Goal: Complete application form: Complete application form

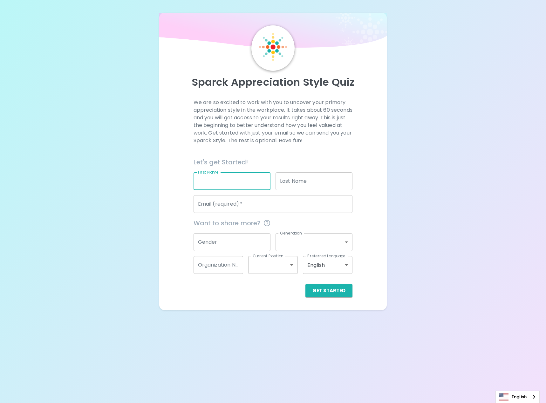
click at [216, 190] on input "First Name" at bounding box center [231, 181] width 77 height 18
type input "[PERSON_NAME]"
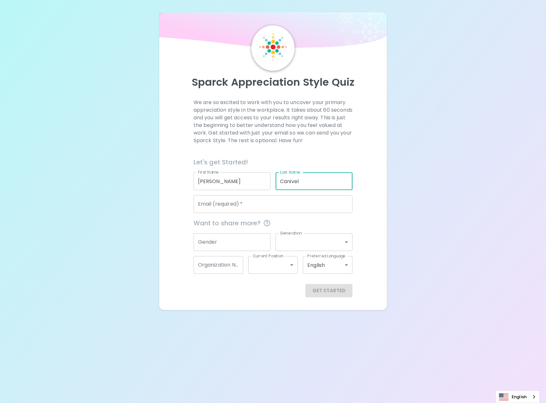
type input "Canivel"
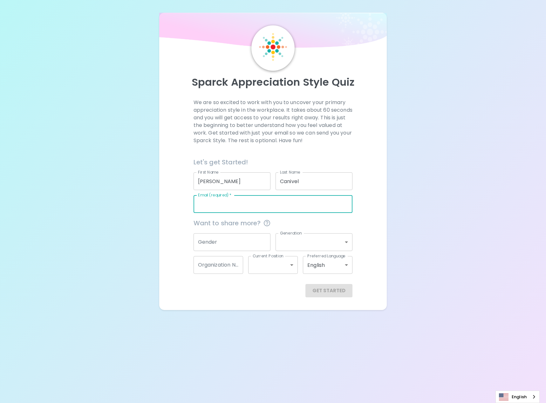
click at [228, 213] on input "Email (required)   *" at bounding box center [272, 204] width 159 height 18
type input "[EMAIL_ADDRESS][DOMAIN_NAME]"
click at [305, 284] on button "Get Started" at bounding box center [328, 290] width 47 height 13
click at [310, 228] on span "Want to share more?" at bounding box center [272, 223] width 159 height 10
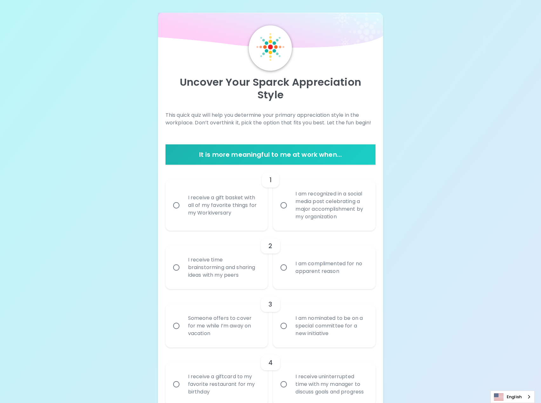
click at [244, 258] on div "2 I receive time brainstorming and sharing ideas with my peers I am complimente…" at bounding box center [270, 260] width 210 height 58
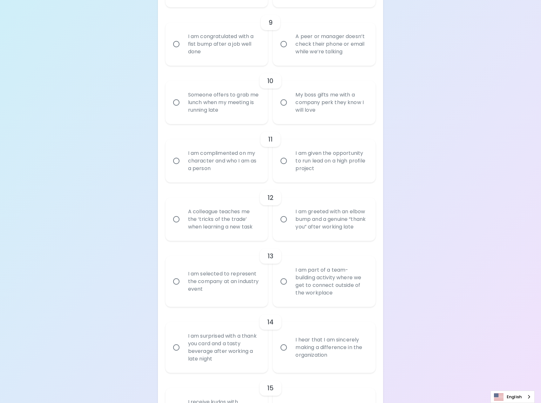
scroll to position [762, 0]
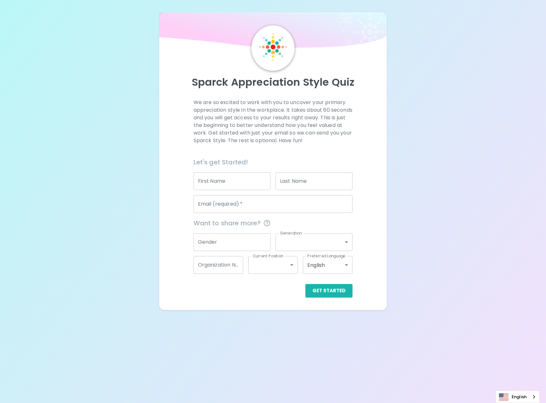
click at [233, 190] on input "First Name" at bounding box center [231, 181] width 77 height 18
type input "[PERSON_NAME]"
type input "Canivel"
type input "[EMAIL_ADDRESS][DOMAIN_NAME]"
click at [334, 228] on span "Want to share more?" at bounding box center [272, 223] width 159 height 10
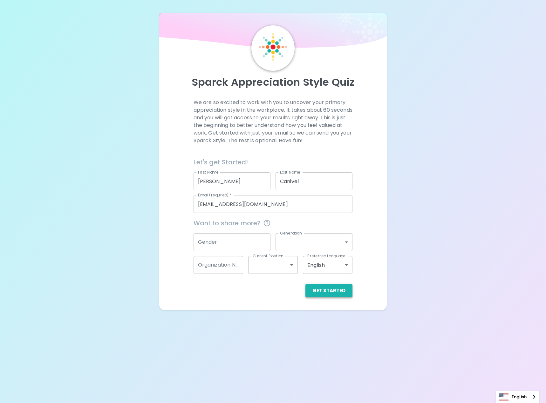
click at [333, 298] on button "Get Started" at bounding box center [328, 290] width 47 height 13
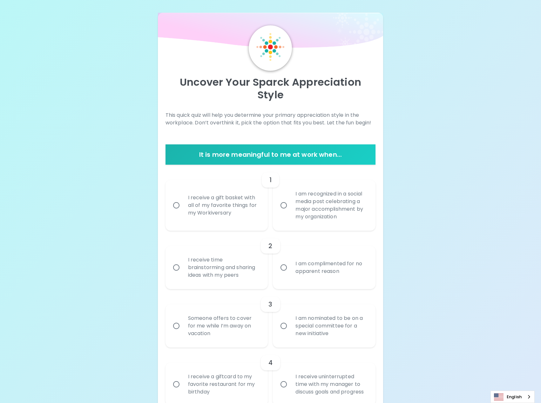
click at [217, 223] on div "I receive a gift basket with all of my favorite things for my Workiversary" at bounding box center [224, 205] width 82 height 38
click at [183, 212] on input "I receive a gift basket with all of my favorite things for my Workiversary" at bounding box center [176, 205] width 13 height 13
radio input "true"
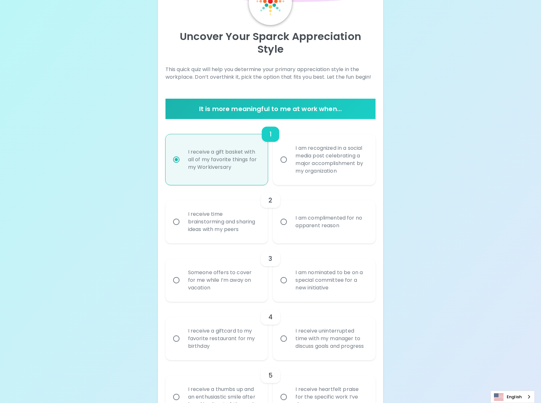
scroll to position [51, 0]
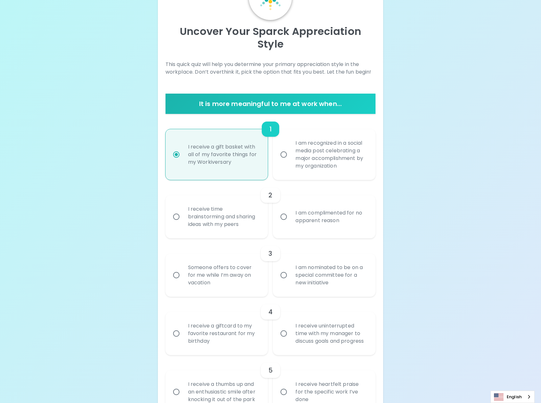
click at [219, 236] on div "I receive time brainstorming and sharing ideas with my peers" at bounding box center [224, 217] width 82 height 38
click at [183, 224] on input "I receive time brainstorming and sharing ideas with my peers" at bounding box center [176, 216] width 13 height 13
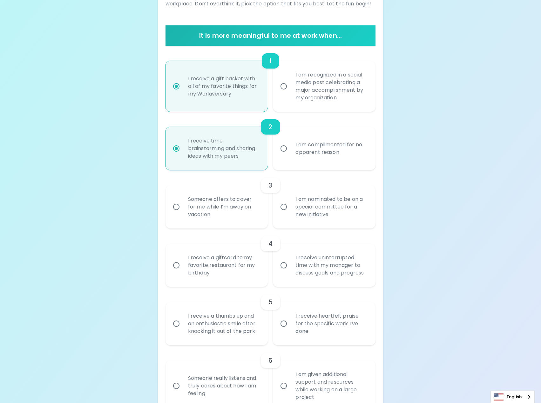
scroll to position [133, 0]
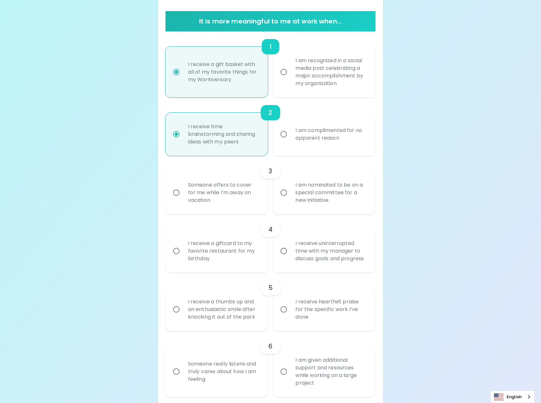
radio input "true"
click at [229, 212] on div "Someone offers to cover for me while I’m away on vacation" at bounding box center [224, 193] width 82 height 38
click at [183, 199] on input "Someone offers to cover for me while I’m away on vacation" at bounding box center [176, 192] width 13 height 13
radio input "false"
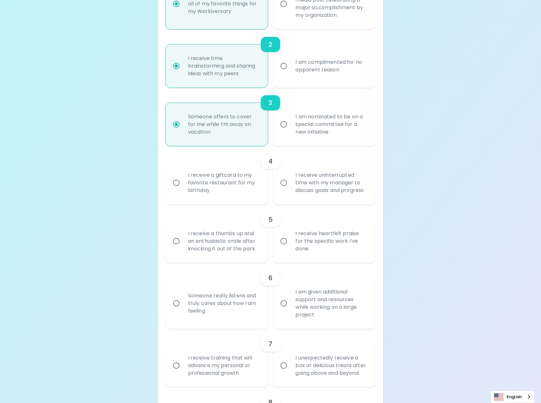
scroll to position [216, 0]
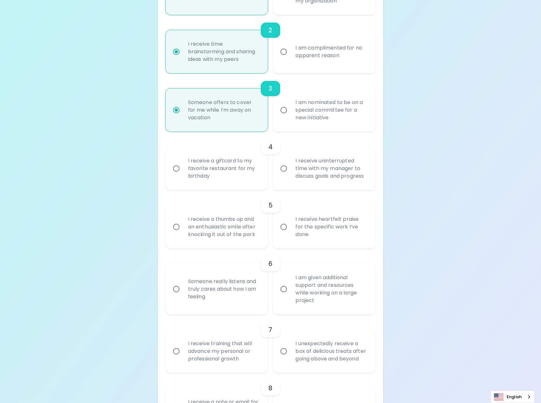
radio input "true"
click at [293, 188] on div "I receive uninterrupted time with my manager to discuss goals and progress" at bounding box center [331, 169] width 82 height 38
click at [290, 175] on input "I receive uninterrupted time with my manager to discuss goals and progress" at bounding box center [283, 168] width 13 height 13
radio input "false"
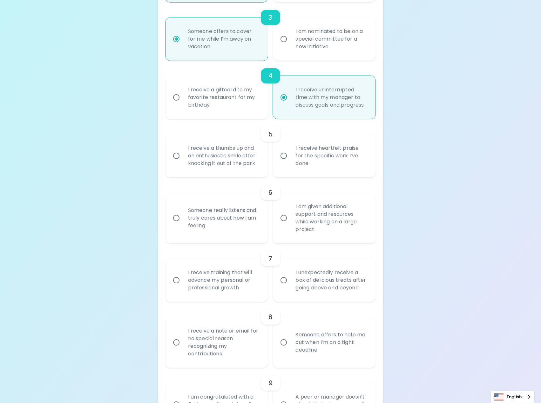
scroll to position [299, 0]
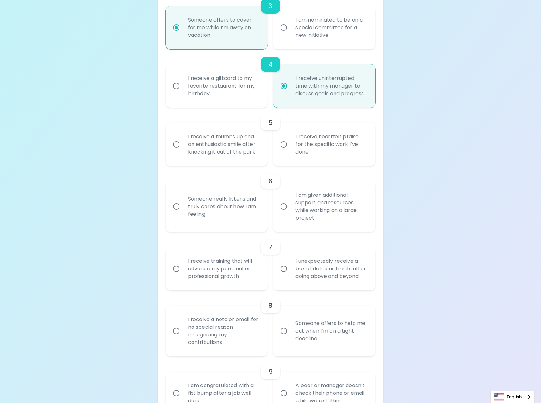
radio input "true"
click at [318, 230] on div "I am given additional support and resources while working on a large project" at bounding box center [331, 207] width 82 height 46
click at [290, 213] on input "I am given additional support and resources while working on a large project" at bounding box center [283, 206] width 13 height 13
radio input "false"
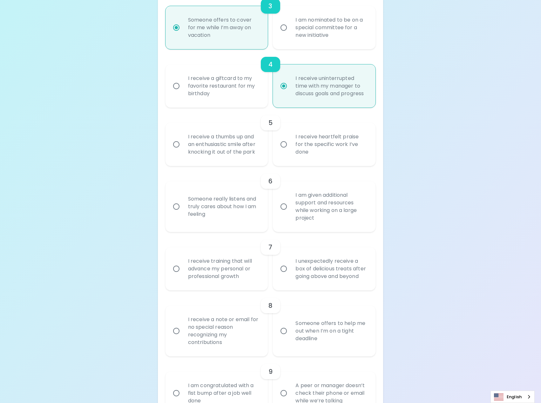
radio input "false"
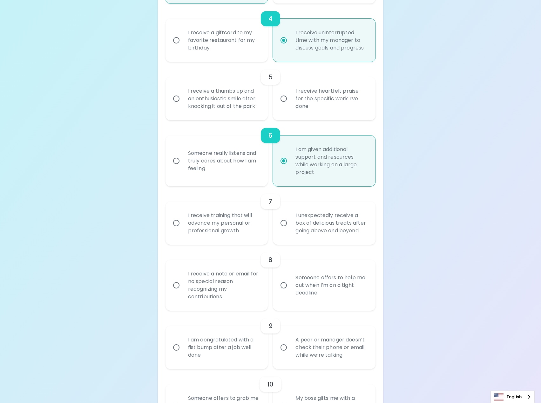
scroll to position [349, 0]
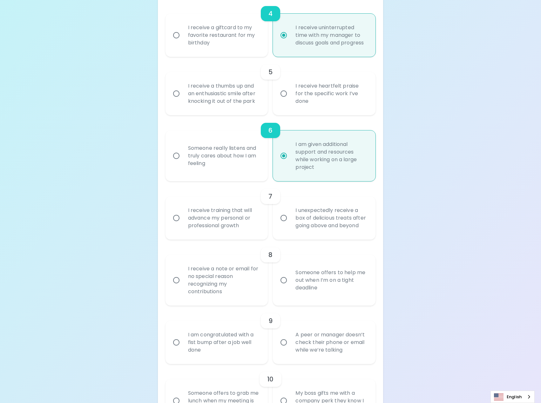
radio input "true"
click at [215, 237] on div "I receive training that will advance my personal or professional growth" at bounding box center [224, 218] width 82 height 38
click at [183, 225] on input "I receive training that will advance my personal or professional growth" at bounding box center [176, 218] width 13 height 13
radio input "false"
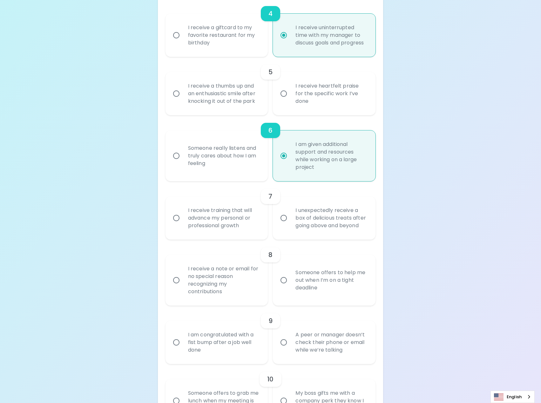
radio input "false"
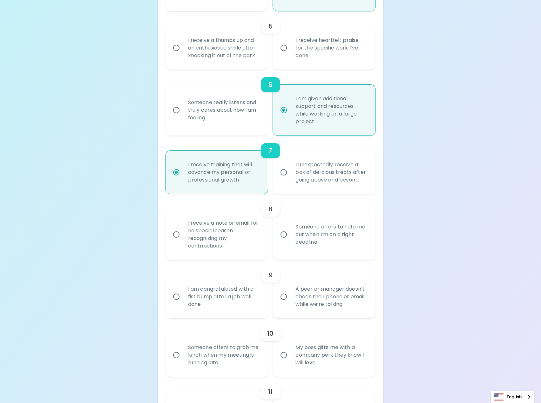
scroll to position [400, 0]
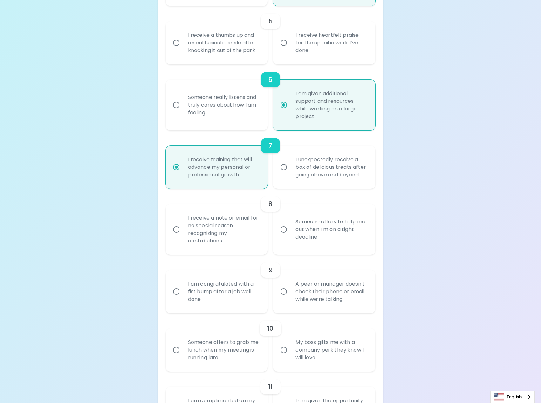
radio input "true"
click at [315, 249] on div "Someone offers to help me out when I’m on a tight deadline" at bounding box center [331, 230] width 82 height 38
click at [290, 236] on input "Someone offers to help me out when I’m on a tight deadline" at bounding box center [283, 229] width 13 height 13
radio input "false"
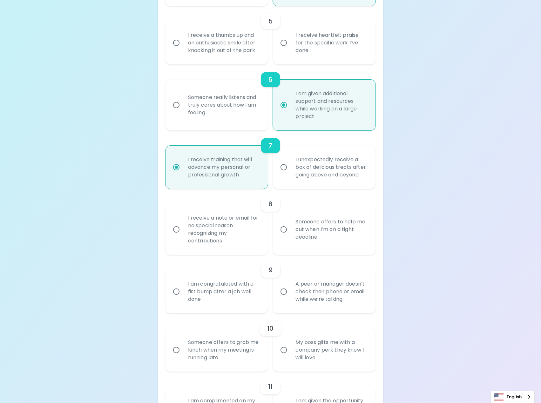
radio input "false"
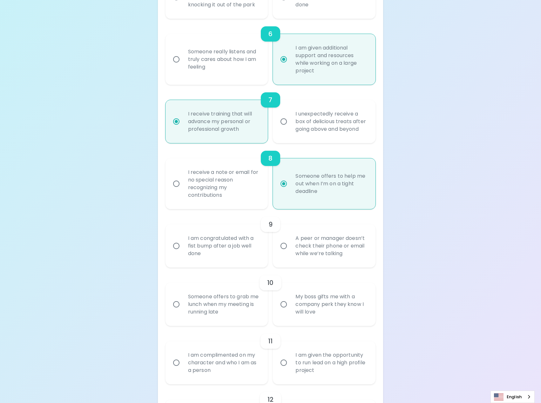
scroll to position [451, 0]
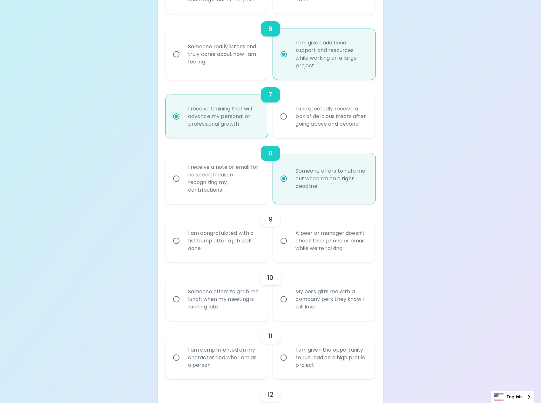
radio input "true"
click at [304, 260] on div "A peer or manager doesn’t check their phone or email while we’re talking" at bounding box center [331, 241] width 82 height 38
click at [290, 248] on input "A peer or manager doesn’t check their phone or email while we’re talking" at bounding box center [283, 240] width 13 height 13
radio input "false"
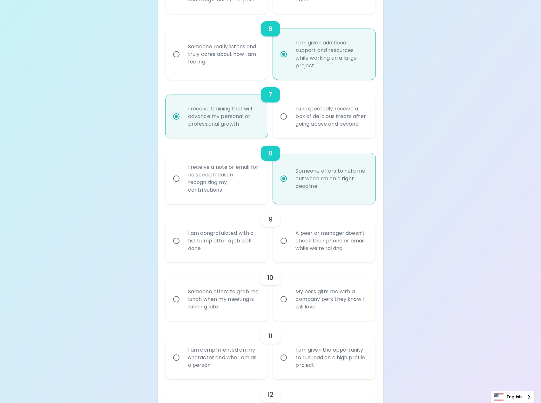
radio input "false"
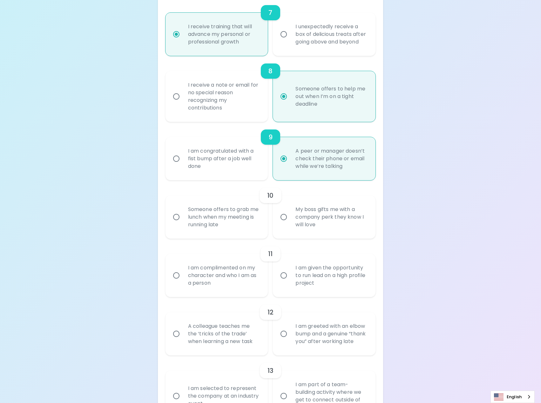
scroll to position [534, 0]
radio input "true"
click at [225, 236] on div "Someone offers to grab me lunch when my meeting is running late" at bounding box center [224, 217] width 82 height 38
click at [183, 224] on input "Someone offers to grab me lunch when my meeting is running late" at bounding box center [176, 216] width 13 height 13
radio input "false"
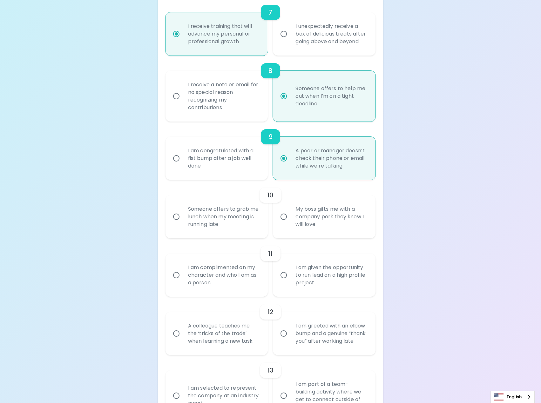
radio input "false"
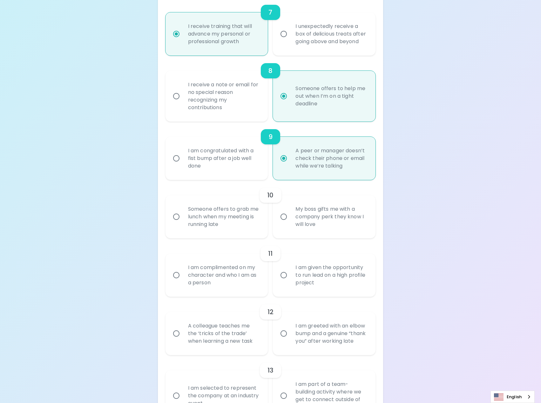
radio input "false"
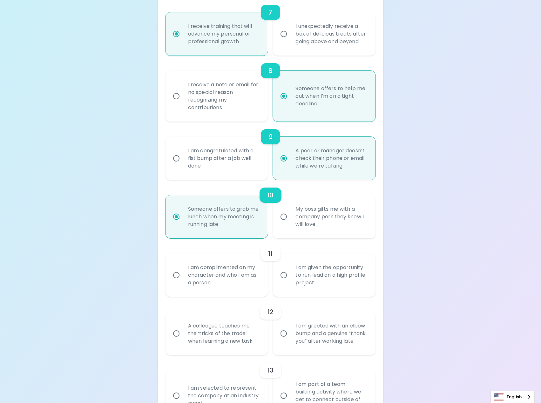
scroll to position [584, 0]
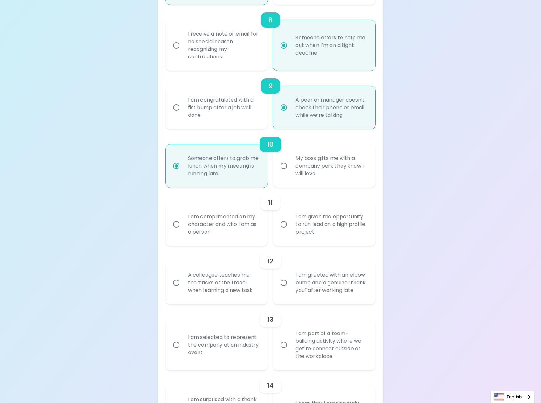
radio input "true"
click at [294, 244] on div "I am given the opportunity to run lead on a high profile project" at bounding box center [331, 224] width 82 height 38
click at [290, 231] on input "I am given the opportunity to run lead on a high profile project" at bounding box center [283, 224] width 13 height 13
radio input "false"
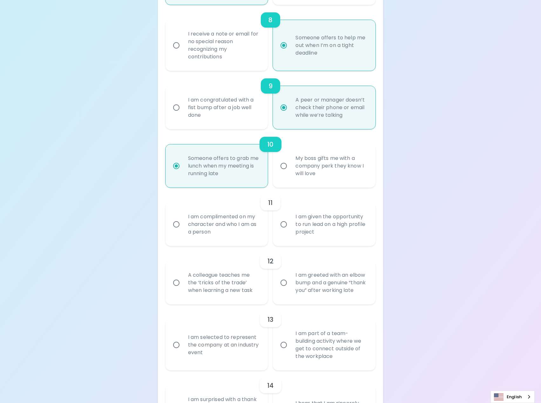
radio input "false"
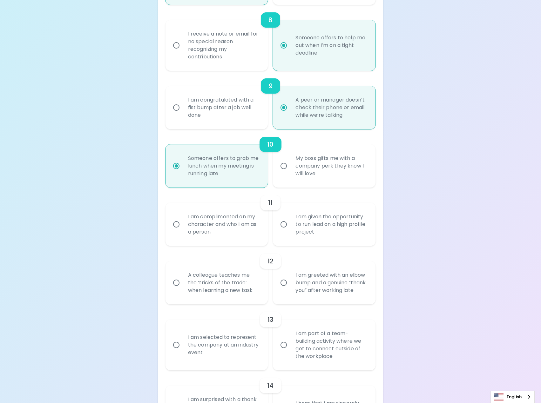
radio input "false"
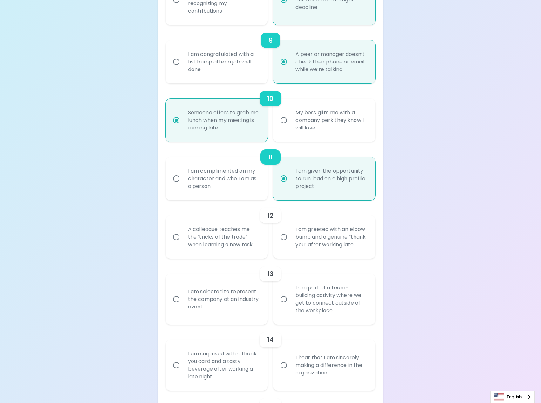
scroll to position [635, 0]
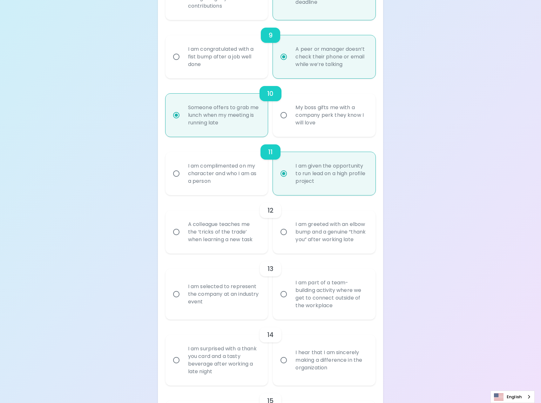
radio input "true"
click at [233, 251] on div "A colleague teaches me the ‘tricks of the trade’ when learning a new task" at bounding box center [224, 232] width 82 height 38
click at [183, 239] on input "A colleague teaches me the ‘tricks of the trade’ when learning a new task" at bounding box center [176, 231] width 13 height 13
radio input "false"
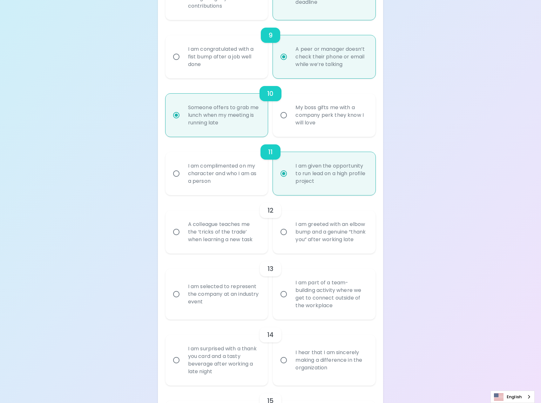
radio input "false"
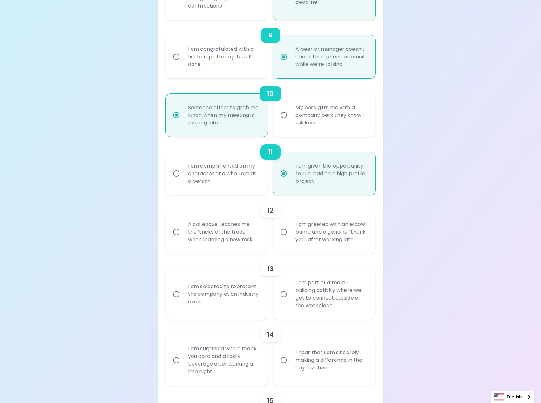
radio input "false"
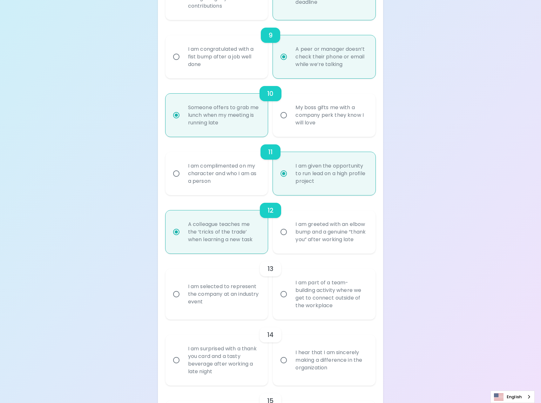
scroll to position [686, 0]
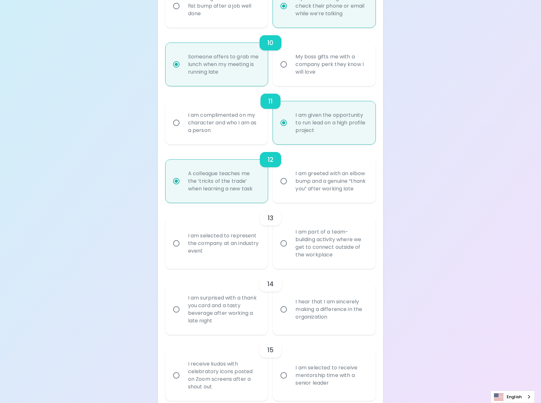
radio input "true"
click at [305, 266] on div "I am part of a team-building activity where we get to connect outside of the wo…" at bounding box center [331, 244] width 82 height 46
click at [290, 250] on input "I am part of a team-building activity where we get to connect outside of the wo…" at bounding box center [283, 243] width 13 height 13
radio input "false"
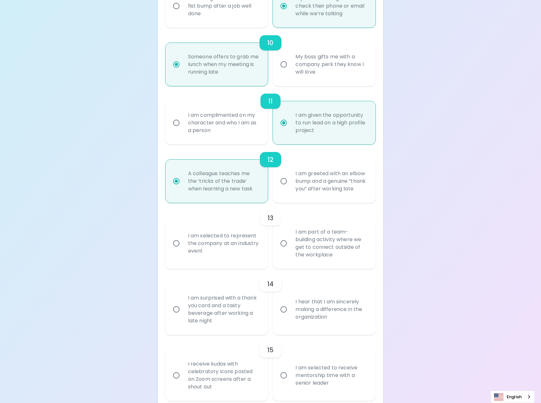
radio input "false"
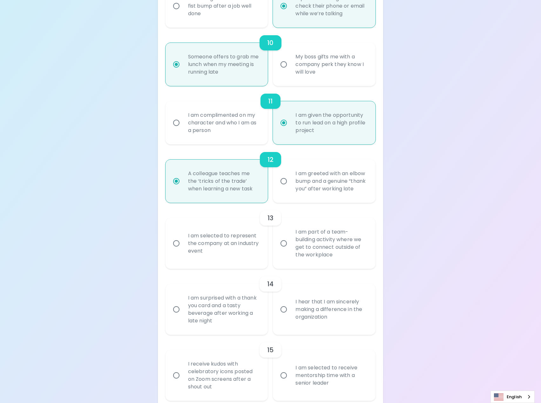
radio input "false"
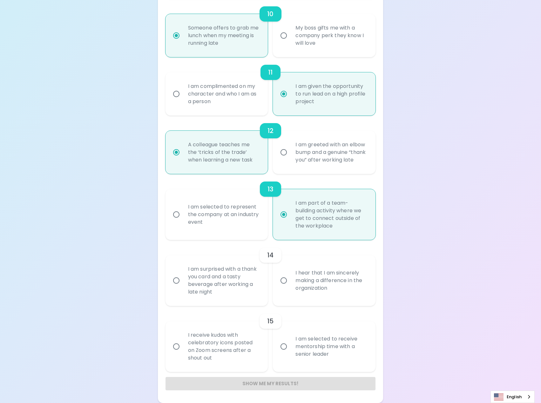
scroll to position [817, 0]
radio input "true"
click at [296, 341] on div "I am selected to receive mentorship time with a senior leader" at bounding box center [331, 347] width 82 height 38
click at [290, 341] on input "I am selected to receive mentorship time with a senior leader" at bounding box center [283, 346] width 13 height 13
radio input "false"
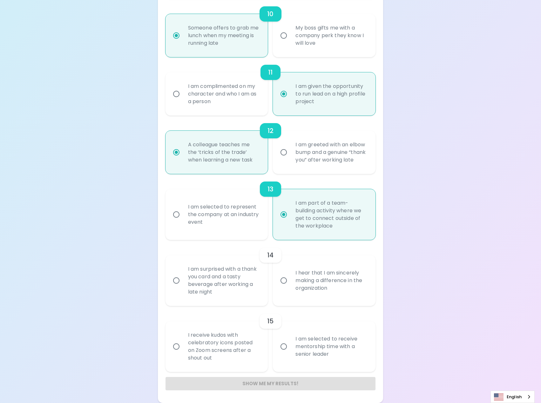
radio input "false"
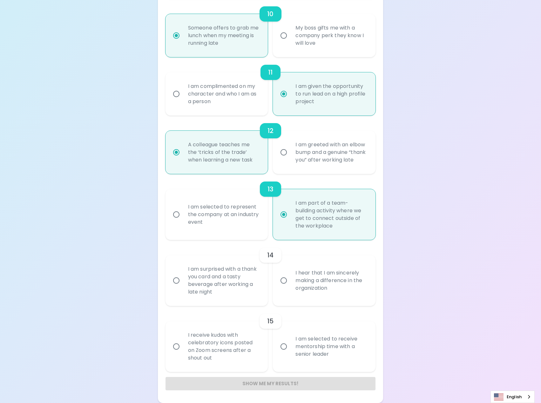
radio input "false"
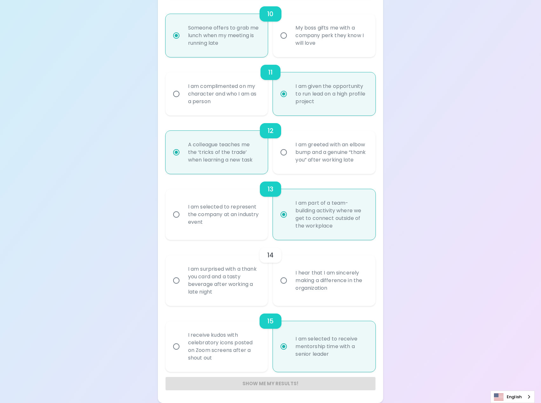
radio input "true"
click at [291, 293] on div "I hear that I am sincerely making a difference in the organization" at bounding box center [331, 281] width 82 height 38
click at [290, 287] on input "I hear that I am sincerely making a difference in the organization" at bounding box center [283, 280] width 13 height 13
radio input "false"
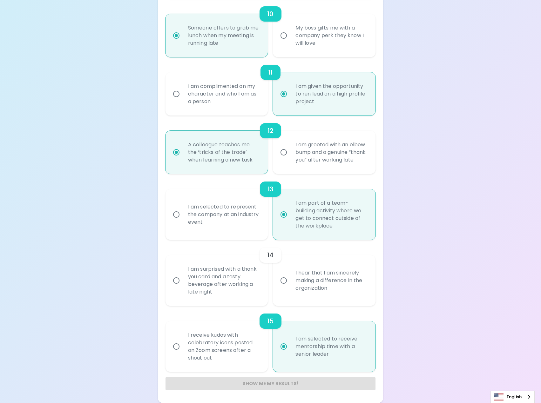
radio input "false"
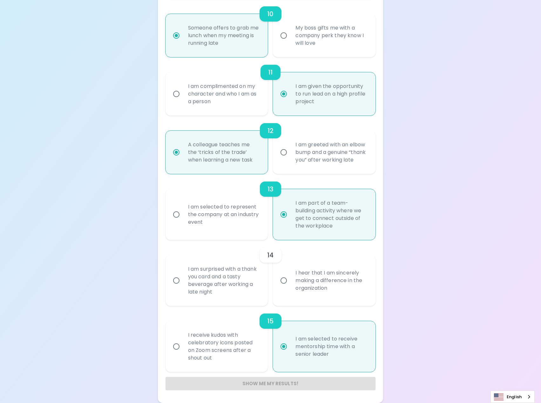
radio input "false"
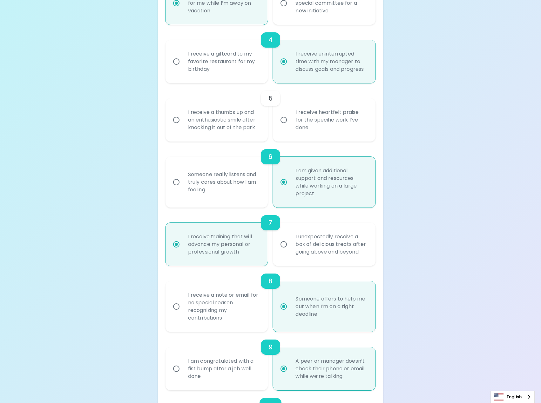
scroll to position [246, 0]
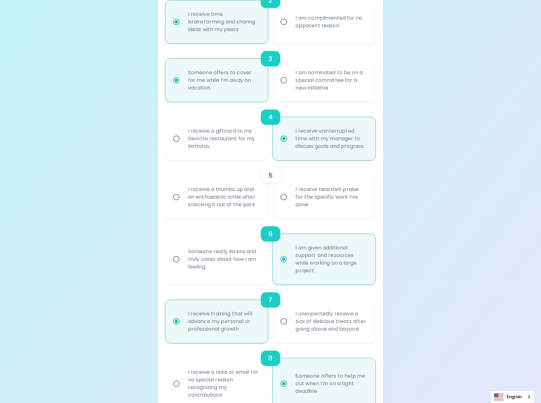
radio input "true"
click at [320, 216] on div "I receive heartfelt praise for the specific work I’ve done" at bounding box center [331, 197] width 82 height 38
click at [290, 204] on input "I receive heartfelt praise for the specific work I’ve done" at bounding box center [283, 197] width 13 height 13
radio input "false"
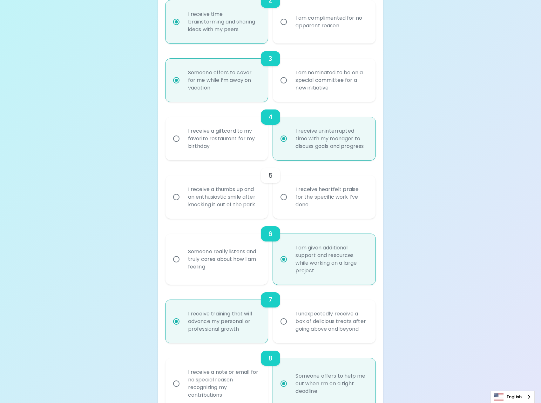
radio input "false"
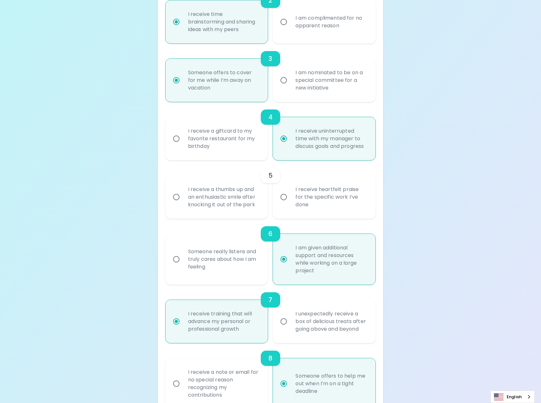
radio input "false"
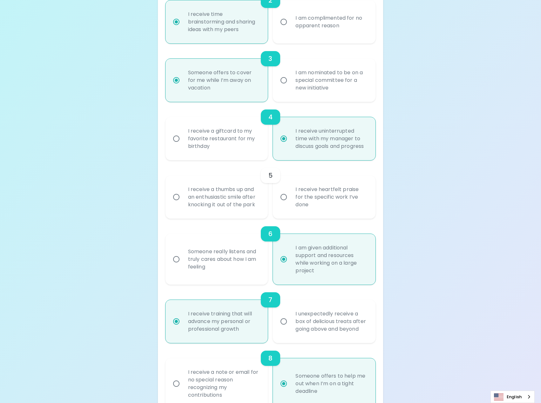
radio input "false"
radio input "true"
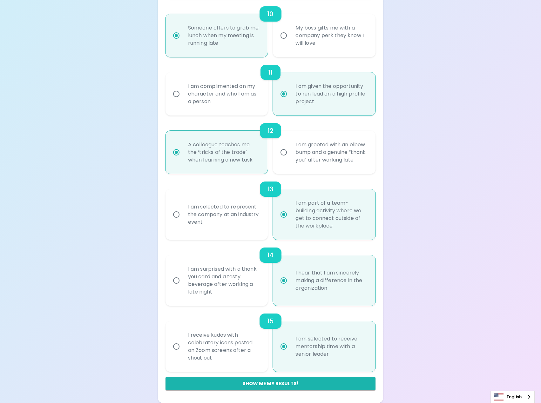
scroll to position [817, 0]
radio input "true"
click at [289, 387] on button "Show me my results!" at bounding box center [270, 383] width 210 height 13
radio input "false"
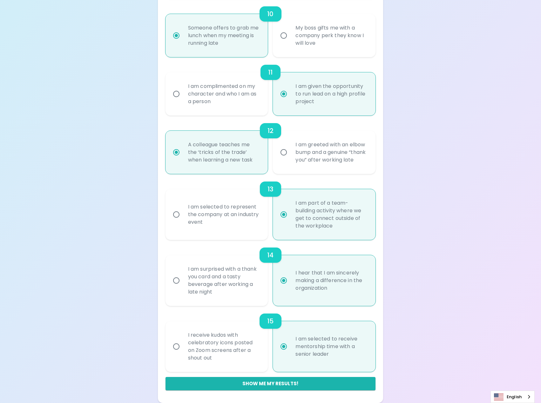
radio input "false"
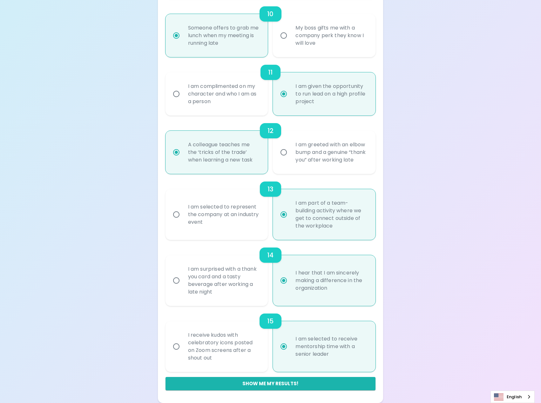
radio input "false"
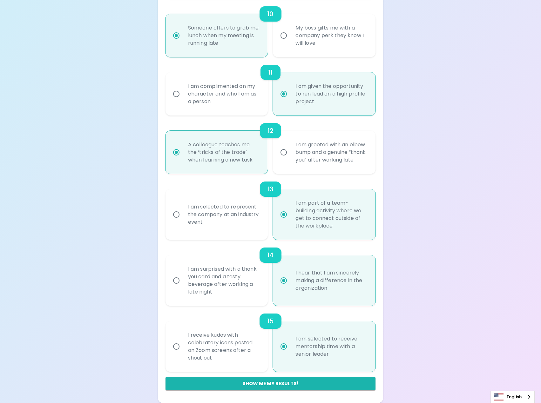
radio input "false"
radio input "true"
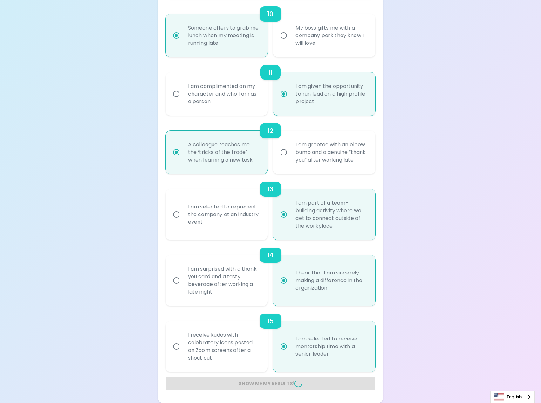
radio input "false"
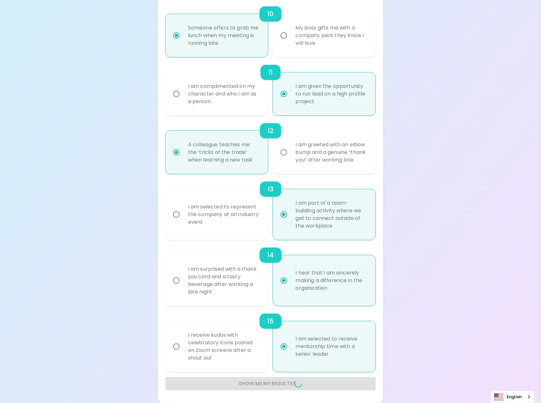
radio input "false"
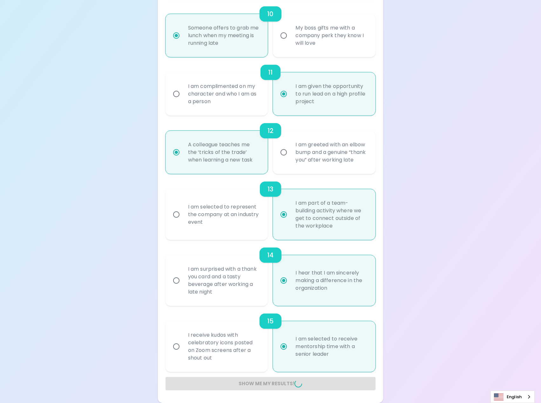
radio input "false"
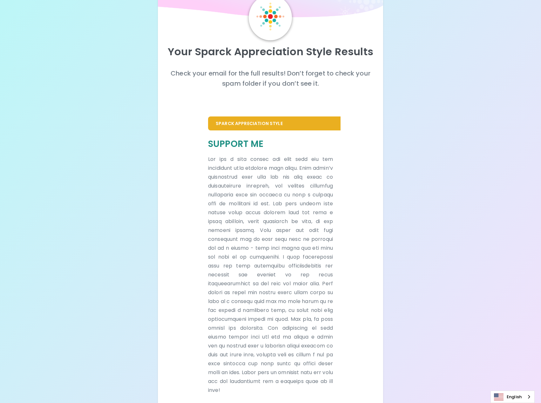
scroll to position [0, 0]
